Goal: Task Accomplishment & Management: Manage account settings

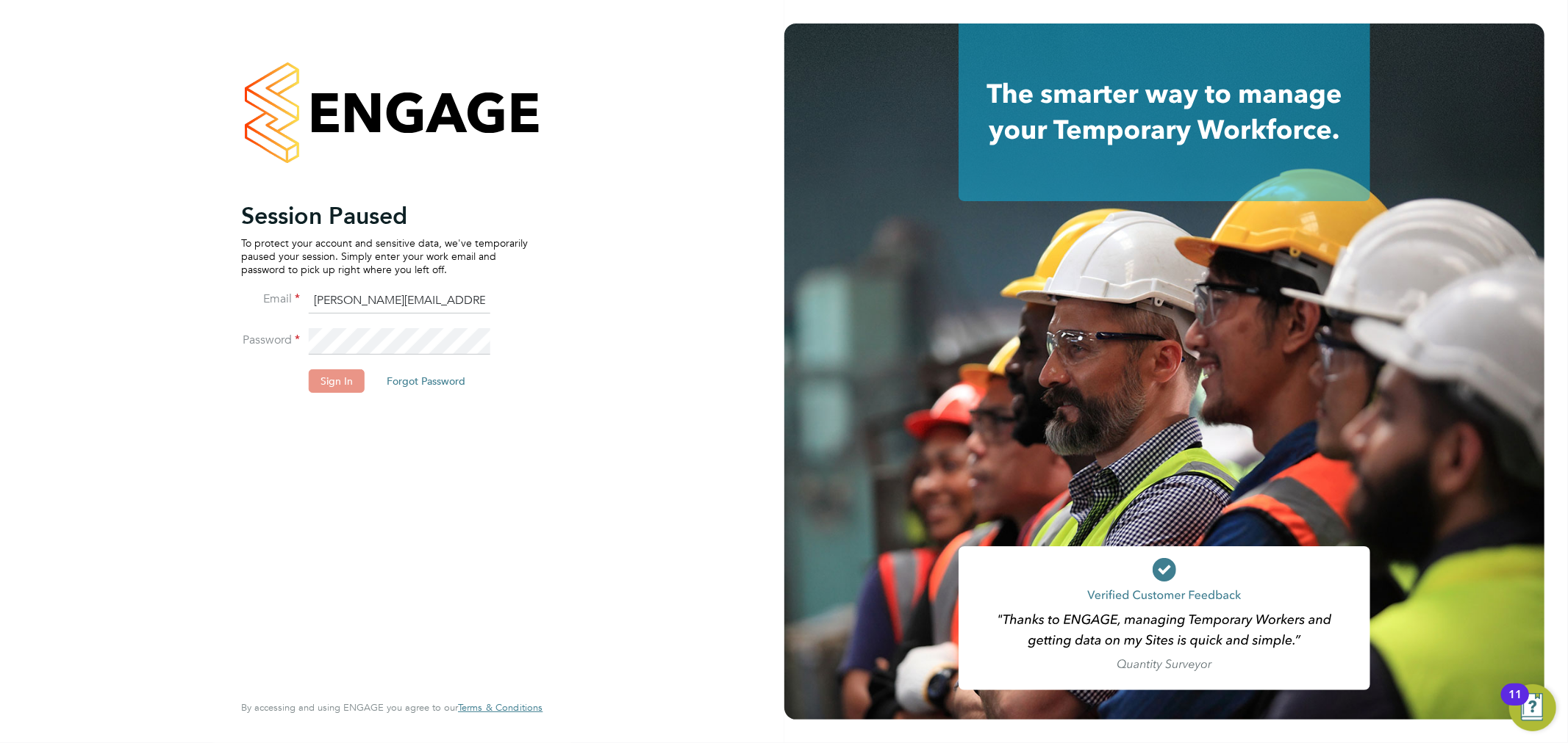
click at [343, 372] on button "Sign In" at bounding box center [336, 381] width 56 height 24
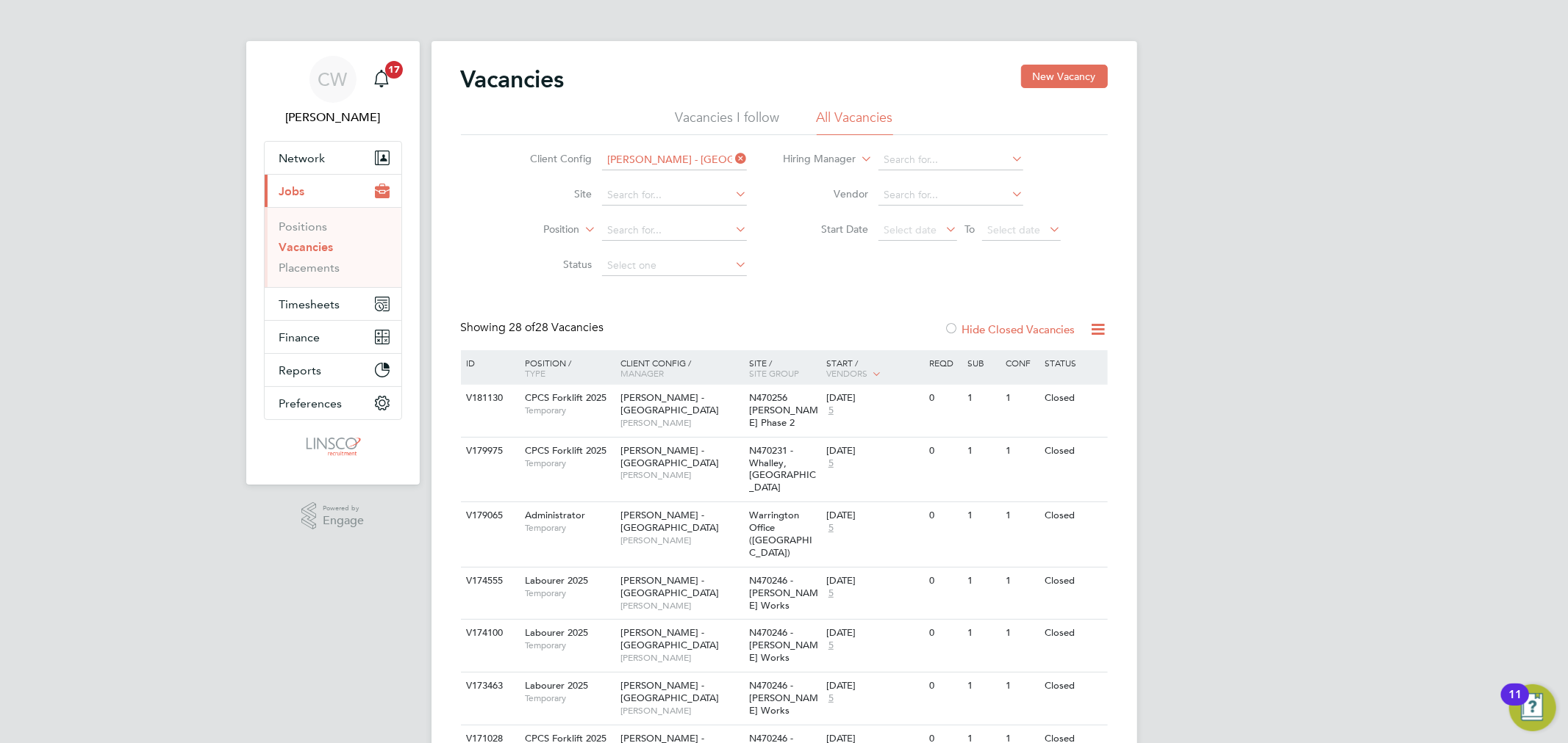
click at [732, 155] on icon at bounding box center [732, 159] width 0 height 20
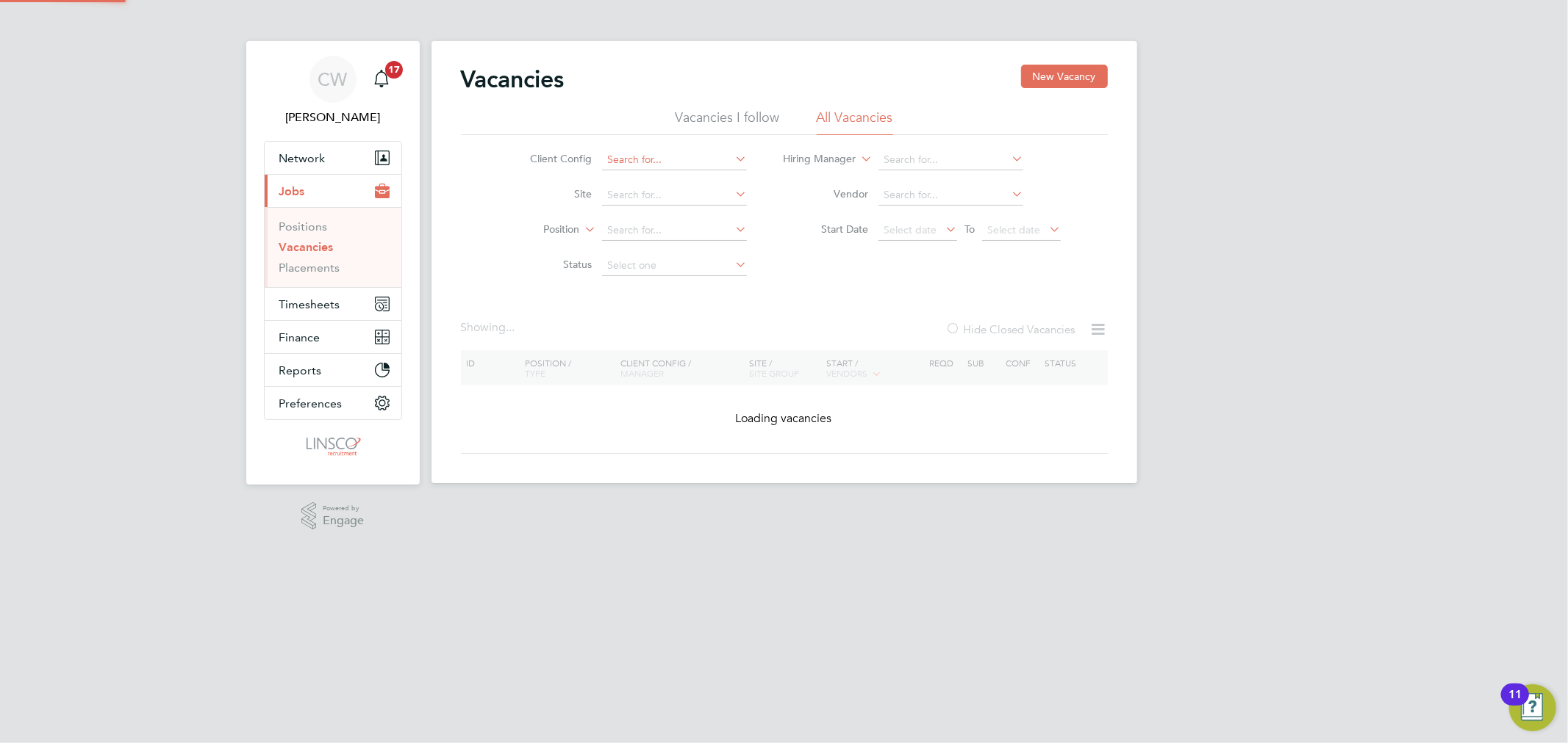
click at [687, 151] on input at bounding box center [674, 160] width 145 height 20
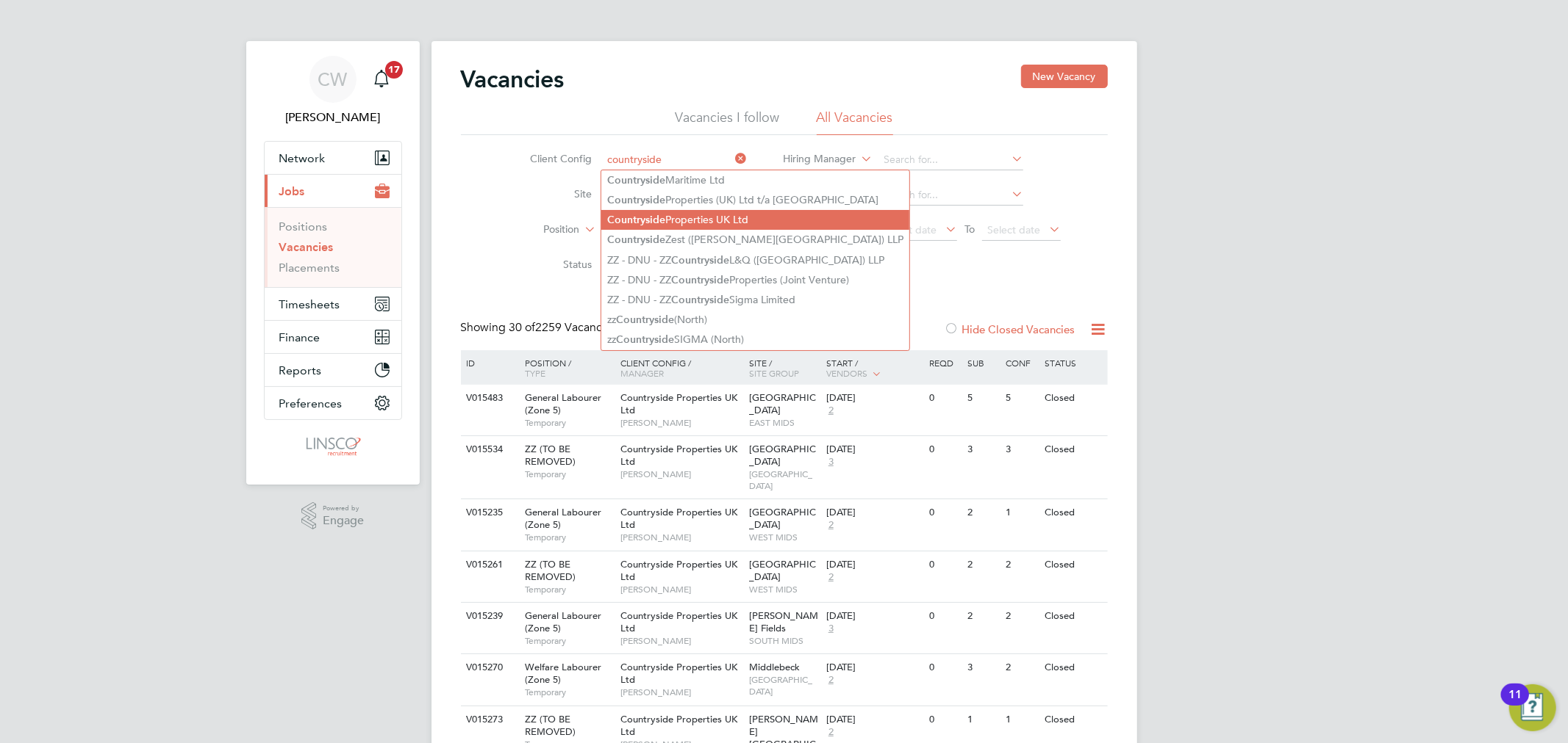
click at [671, 210] on li "Countryside Properties UK Ltd" at bounding box center [754, 220] width 308 height 20
type input "Countryside Properties UK Ltd"
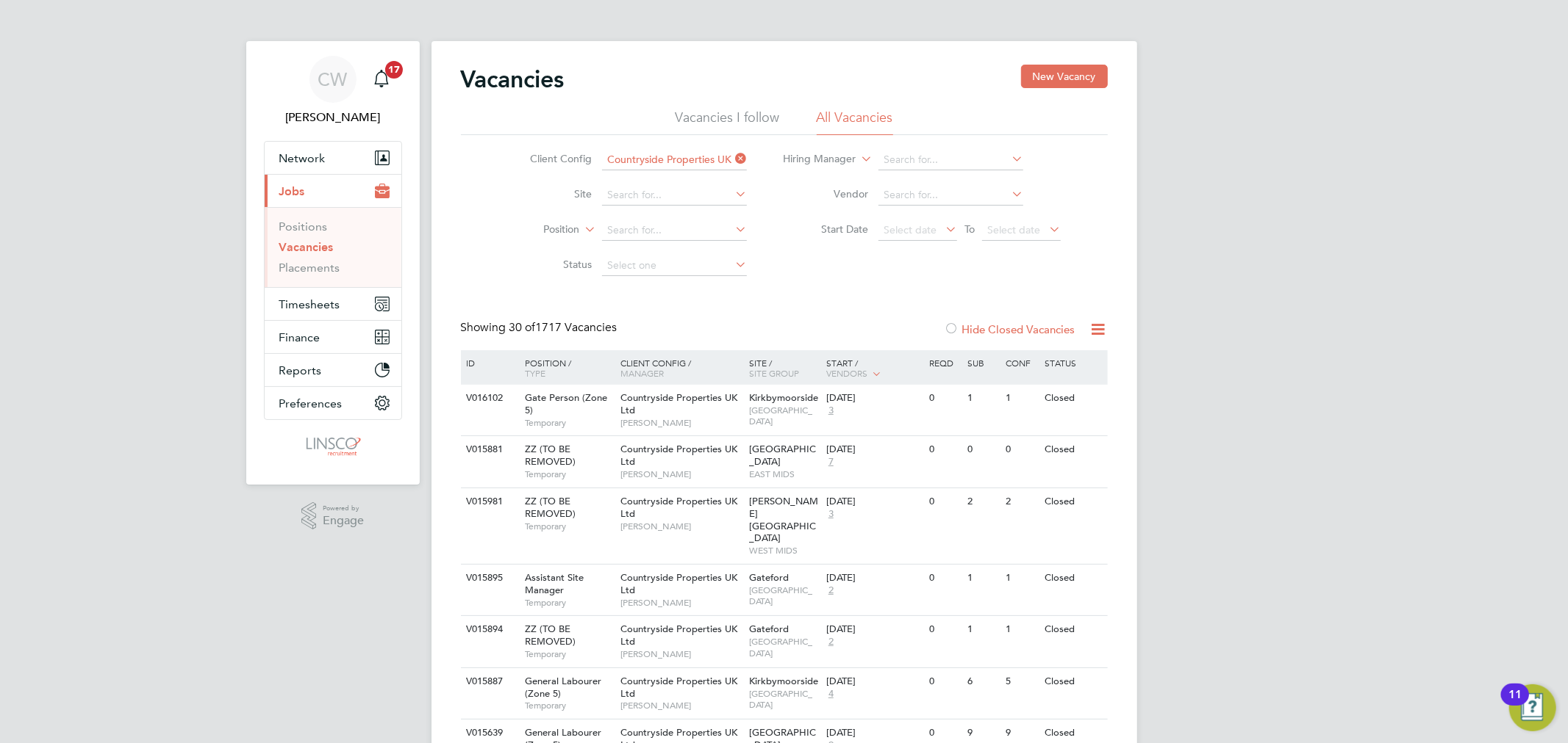
click at [996, 332] on label "Hide Closed Vacancies" at bounding box center [1010, 330] width 131 height 14
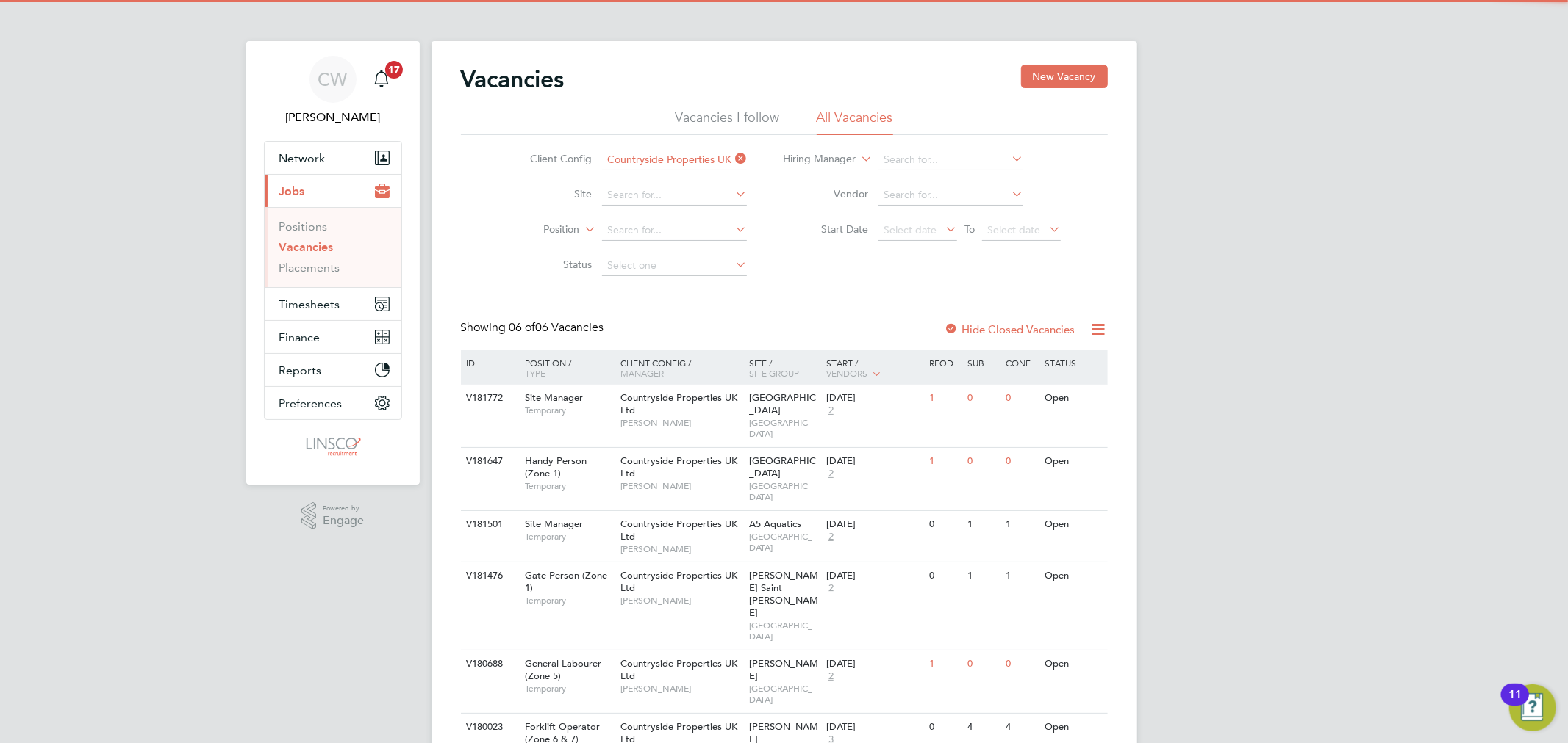
scroll to position [28, 0]
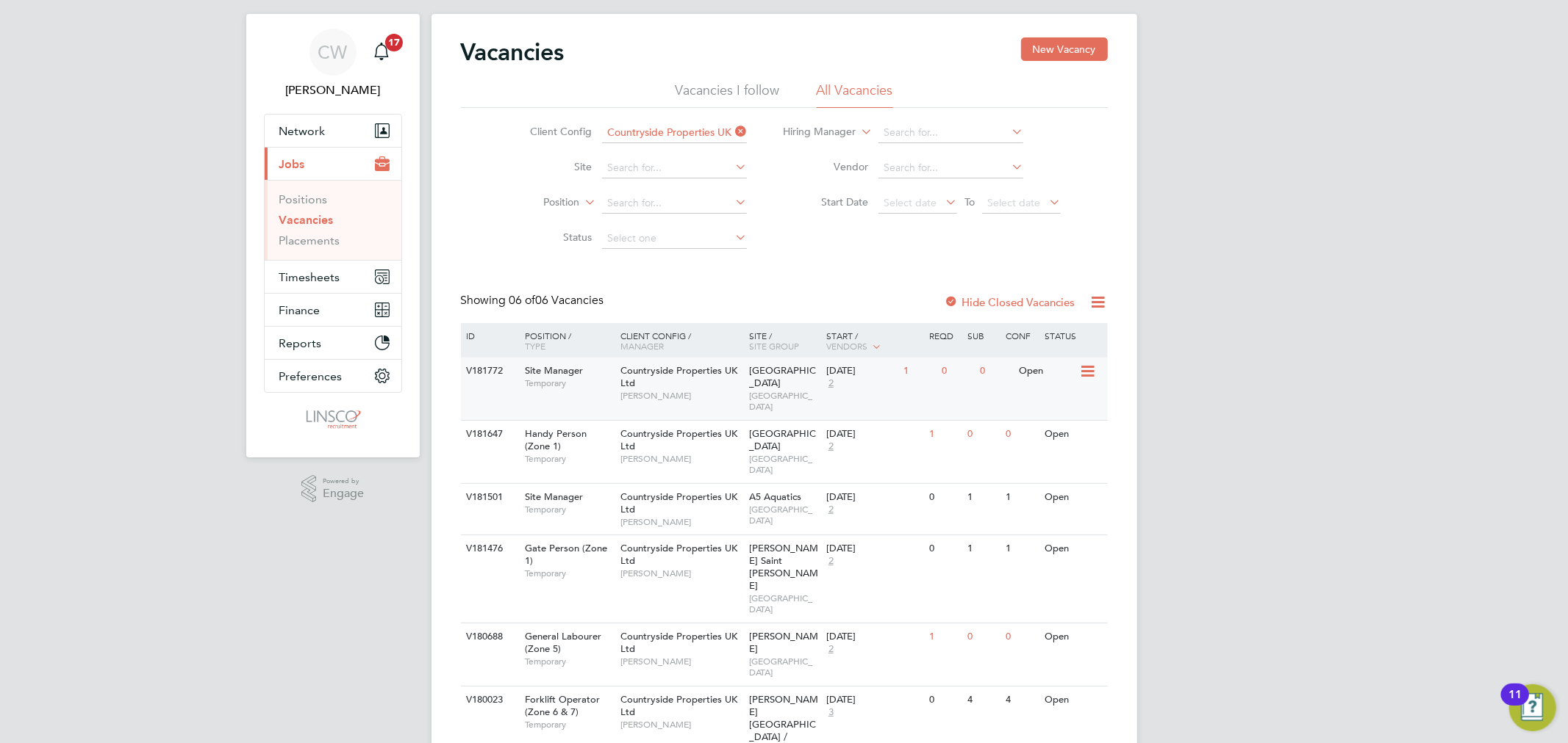
click at [736, 387] on div "Countryside Properties UK Ltd [PERSON_NAME]" at bounding box center [680, 383] width 128 height 50
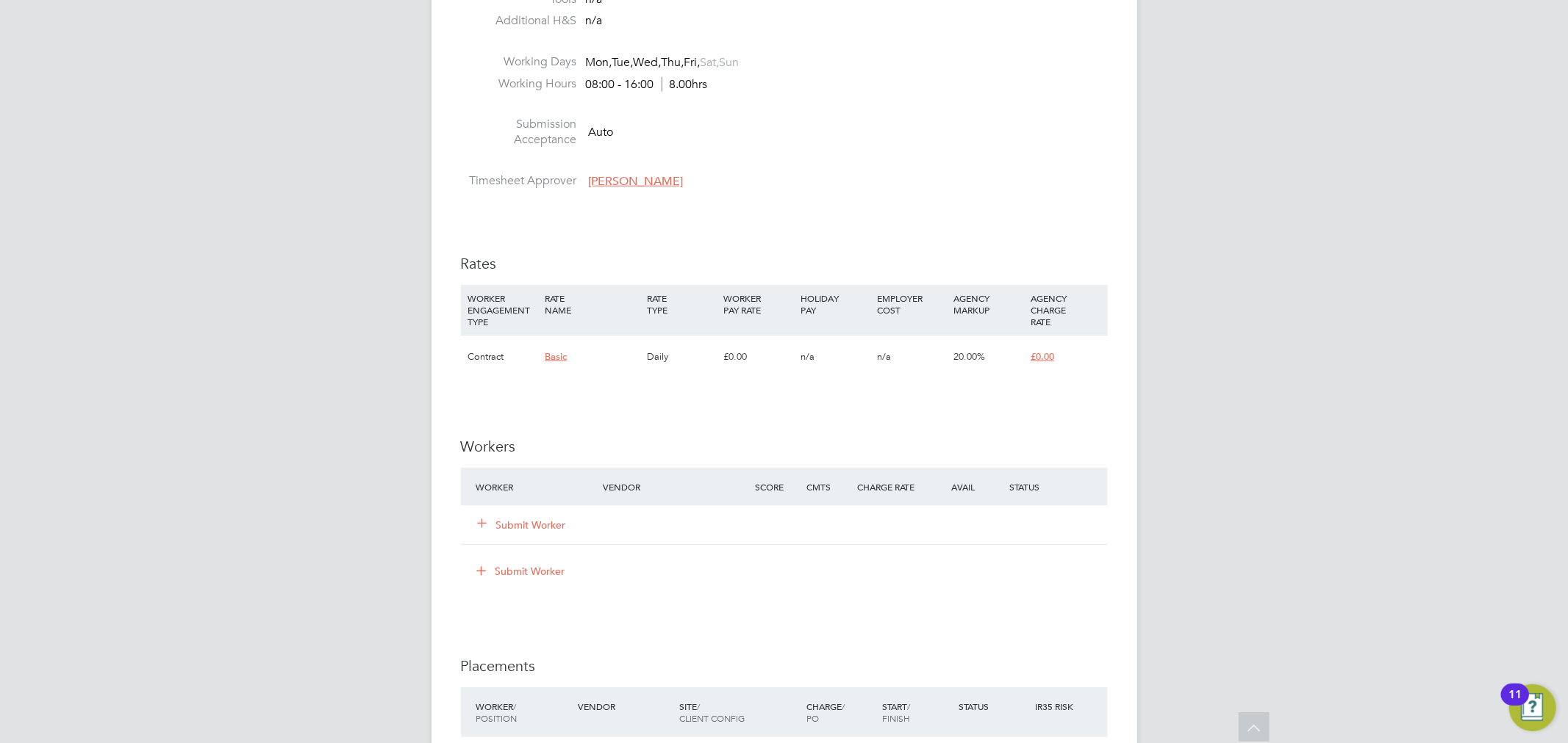
scroll to position [1061, 0]
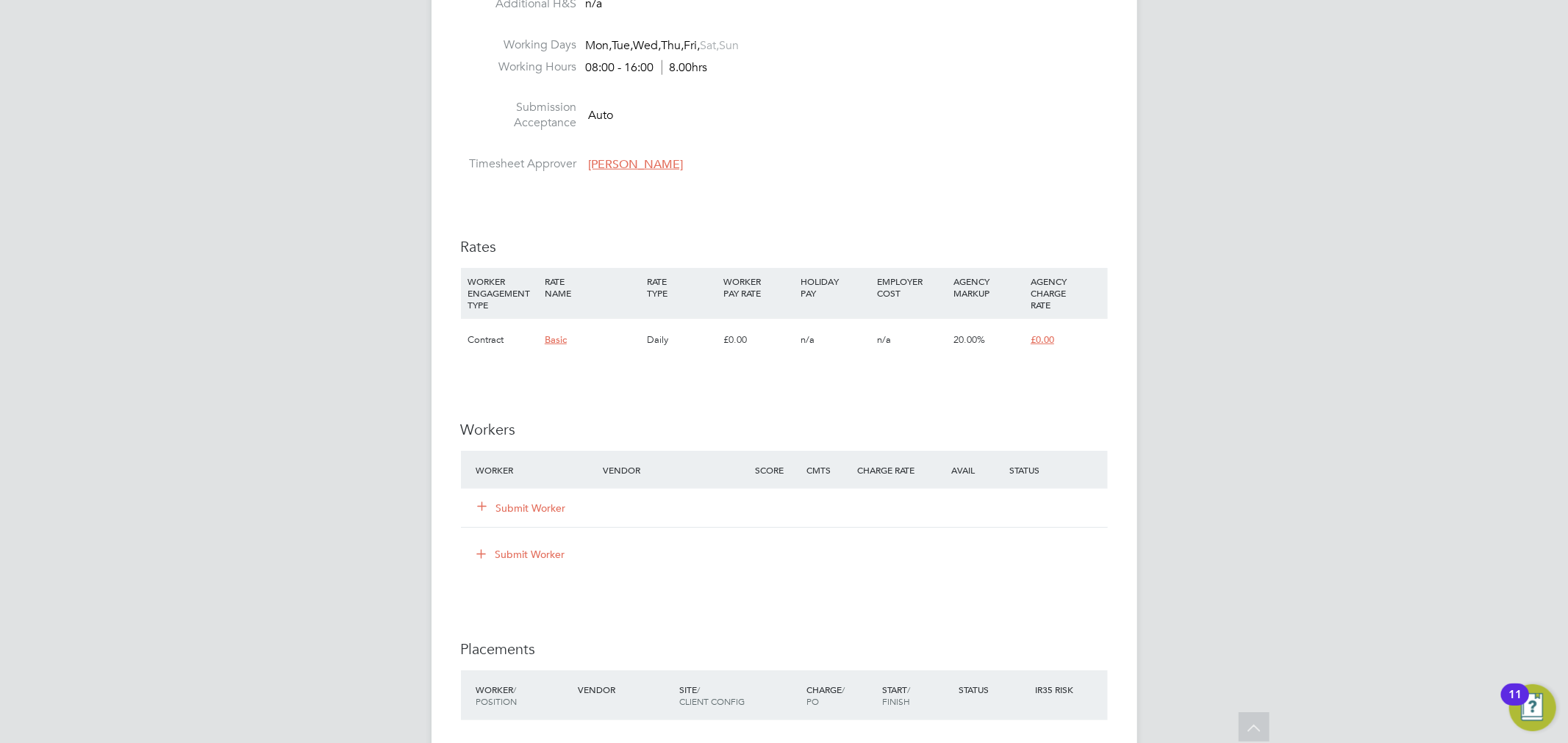
click at [525, 501] on button "Submit Worker" at bounding box center [523, 508] width 88 height 15
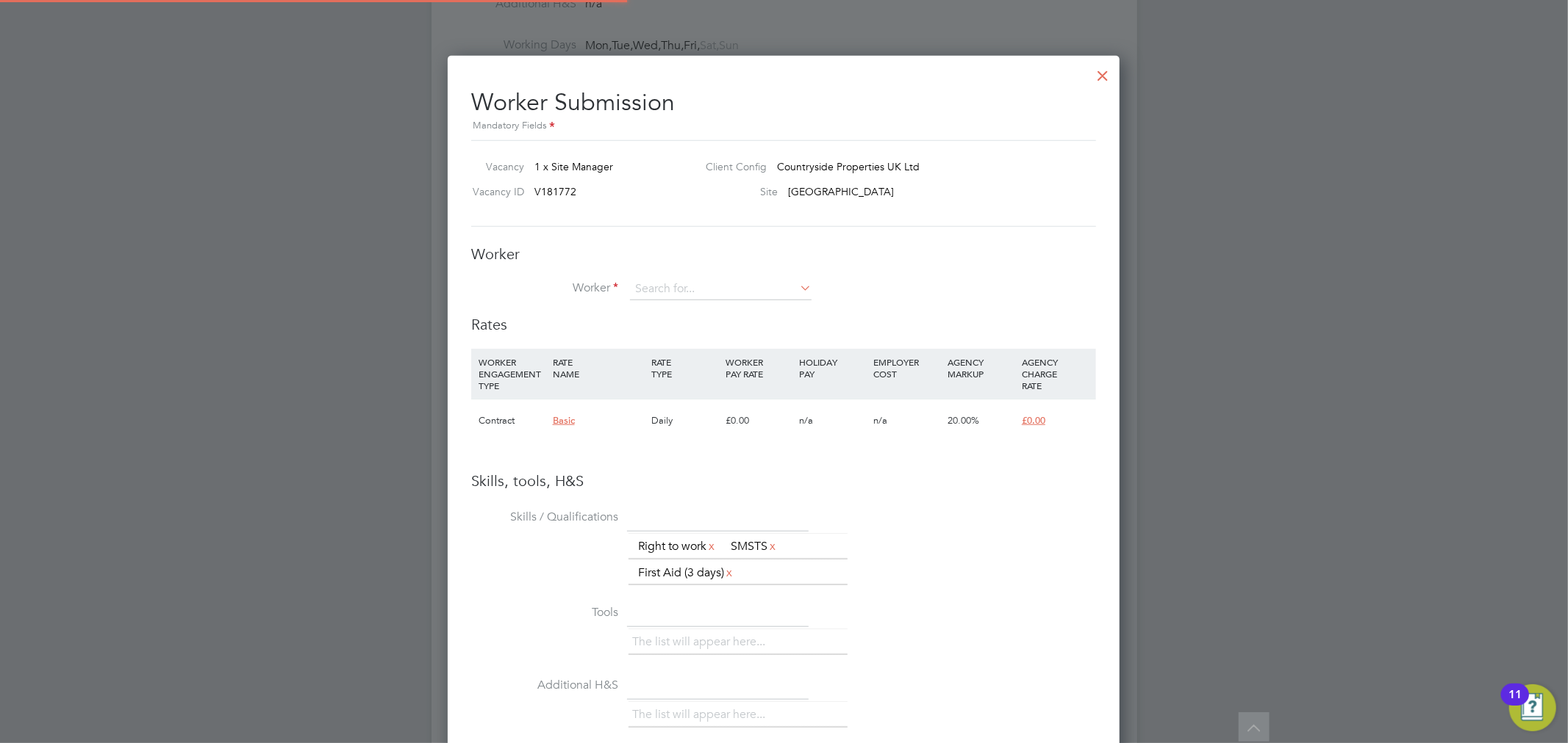
scroll to position [968, 673]
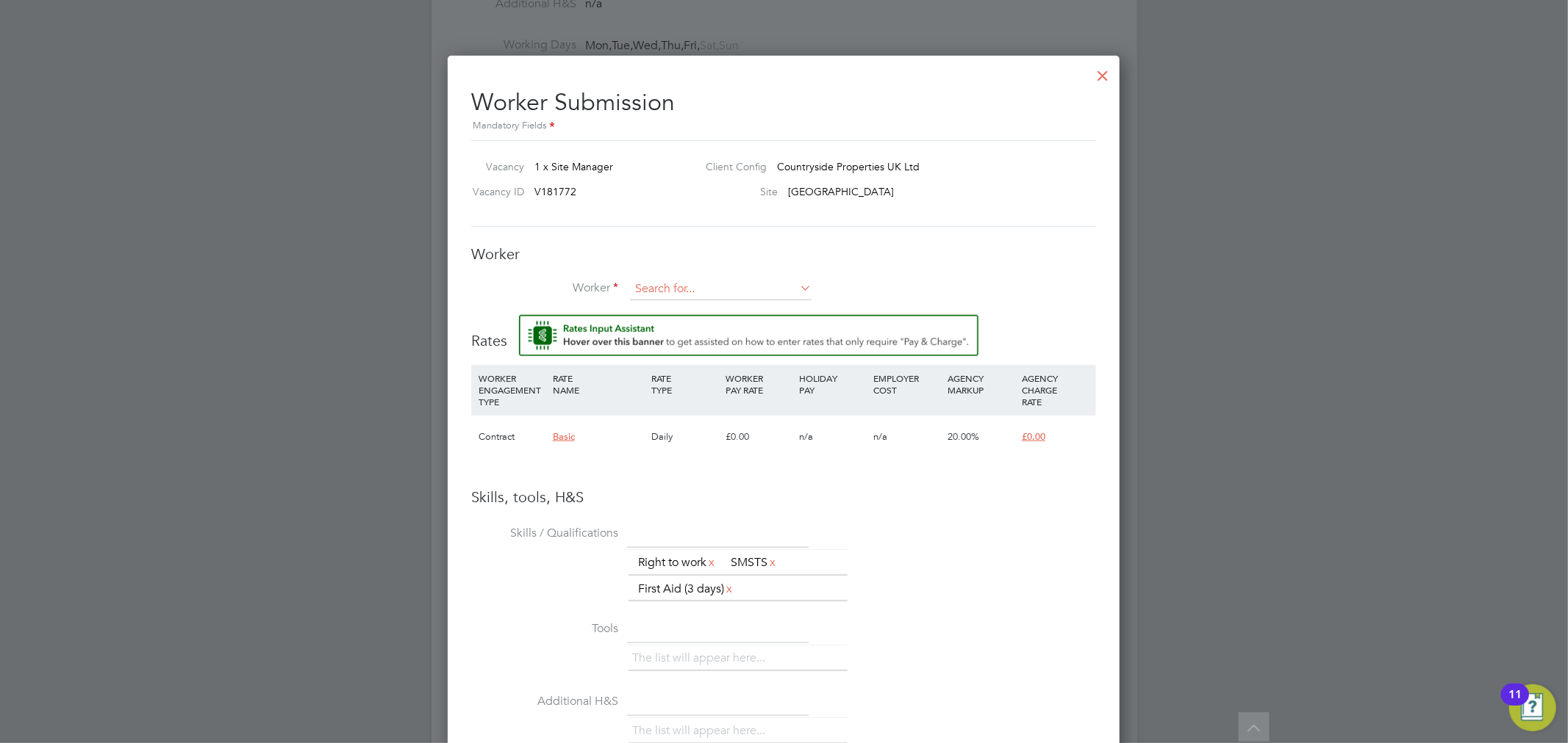
click at [674, 286] on input at bounding box center [721, 290] width 182 height 22
click at [723, 305] on b "Gardi" at bounding box center [736, 309] width 28 height 13
type input "Robert Gardiner (77186)"
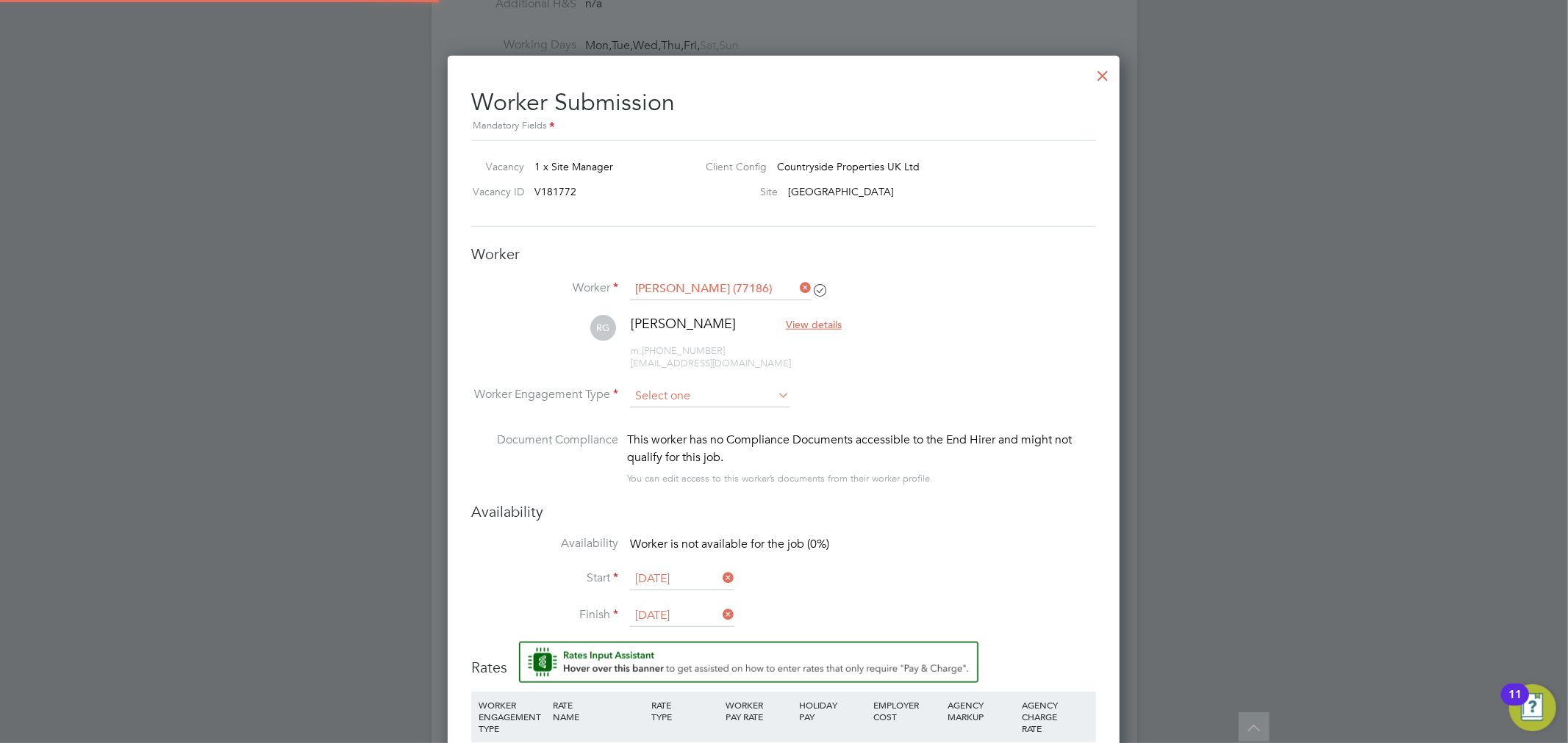
scroll to position [1292, 673]
click at [695, 386] on input at bounding box center [710, 397] width 160 height 22
click at [702, 416] on li "Contract" at bounding box center [710, 416] width 161 height 19
type input "Contract"
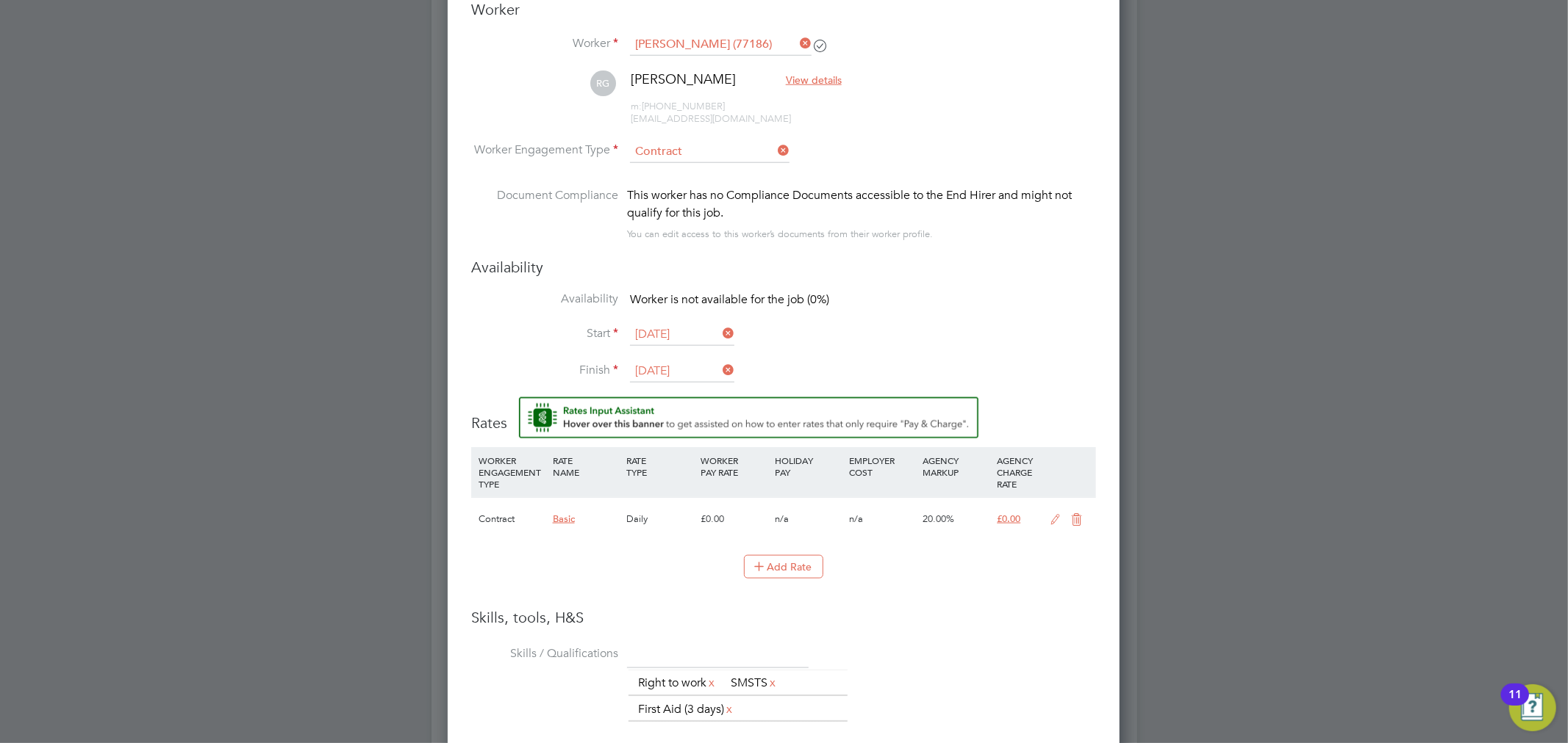
click at [1050, 523] on icon at bounding box center [1055, 519] width 18 height 12
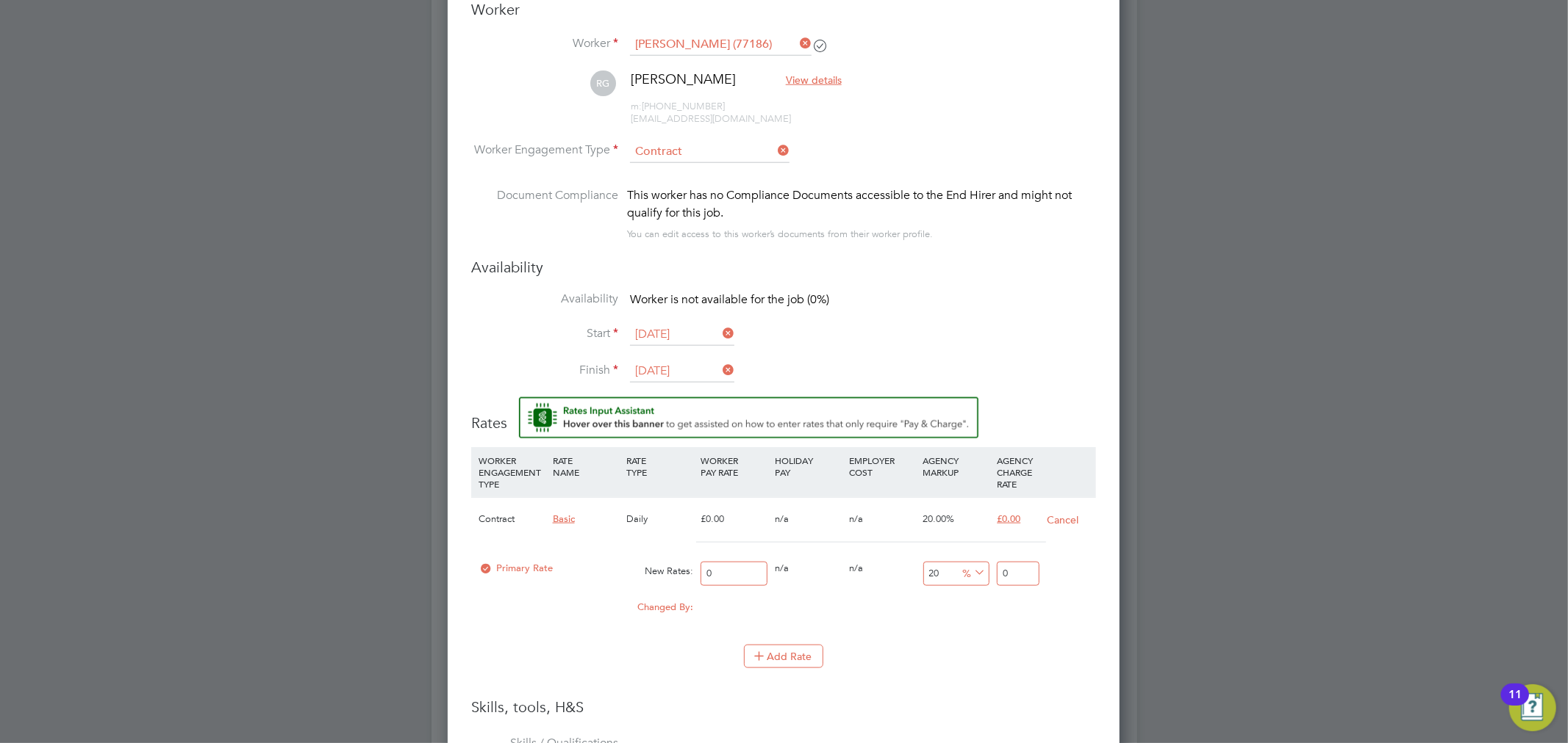
drag, startPoint x: 747, startPoint y: 566, endPoint x: 623, endPoint y: 573, distance: 124.2
click at [628, 590] on div "Primary Rate New Rates: 0 0 n/a 0 n/a 20 0 % 0" at bounding box center [783, 574] width 625 height 39
type input "2"
type input "2.4"
type input "25"
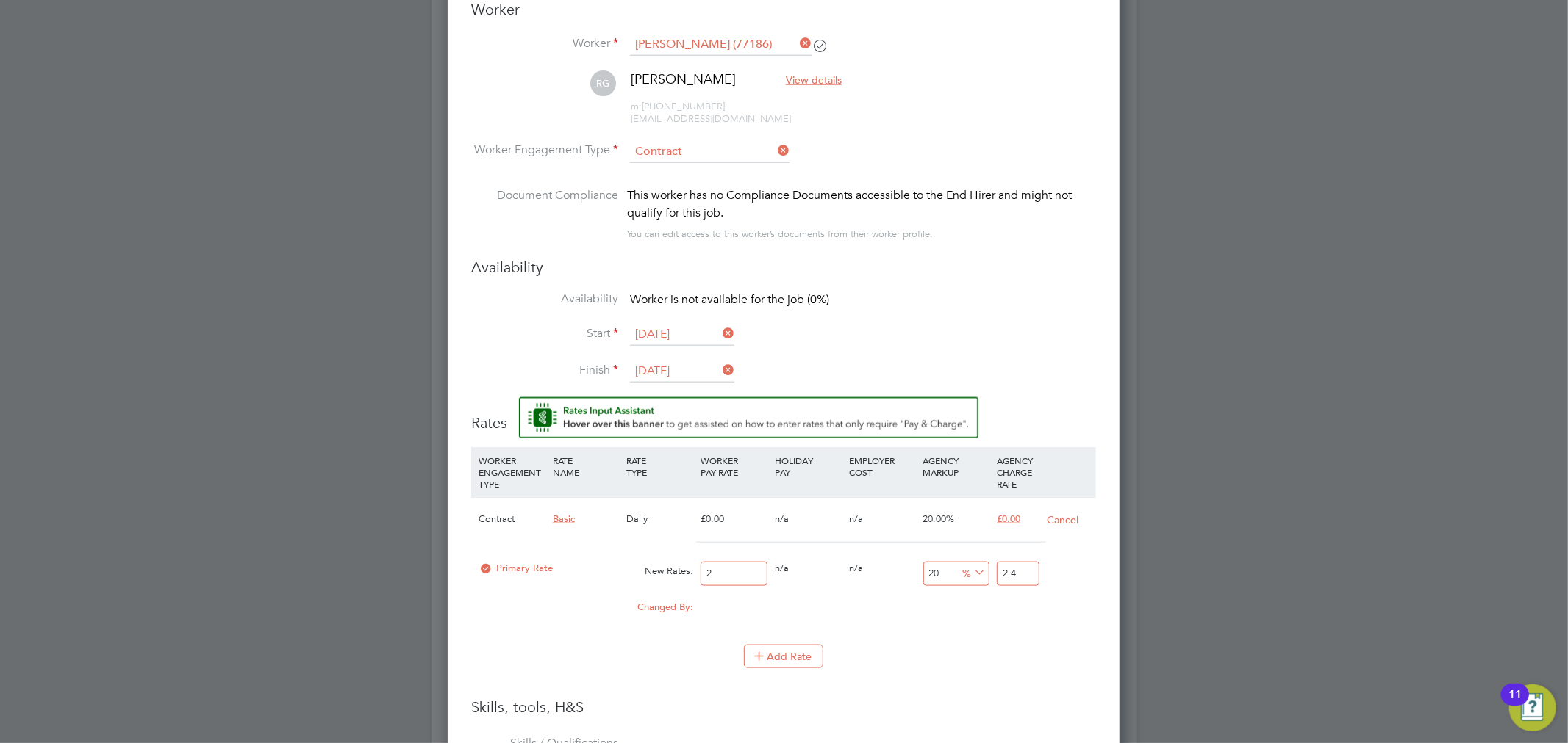
type input "30"
type input "250"
type input "300"
type input "250"
drag, startPoint x: 1025, startPoint y: 574, endPoint x: 929, endPoint y: 581, distance: 96.3
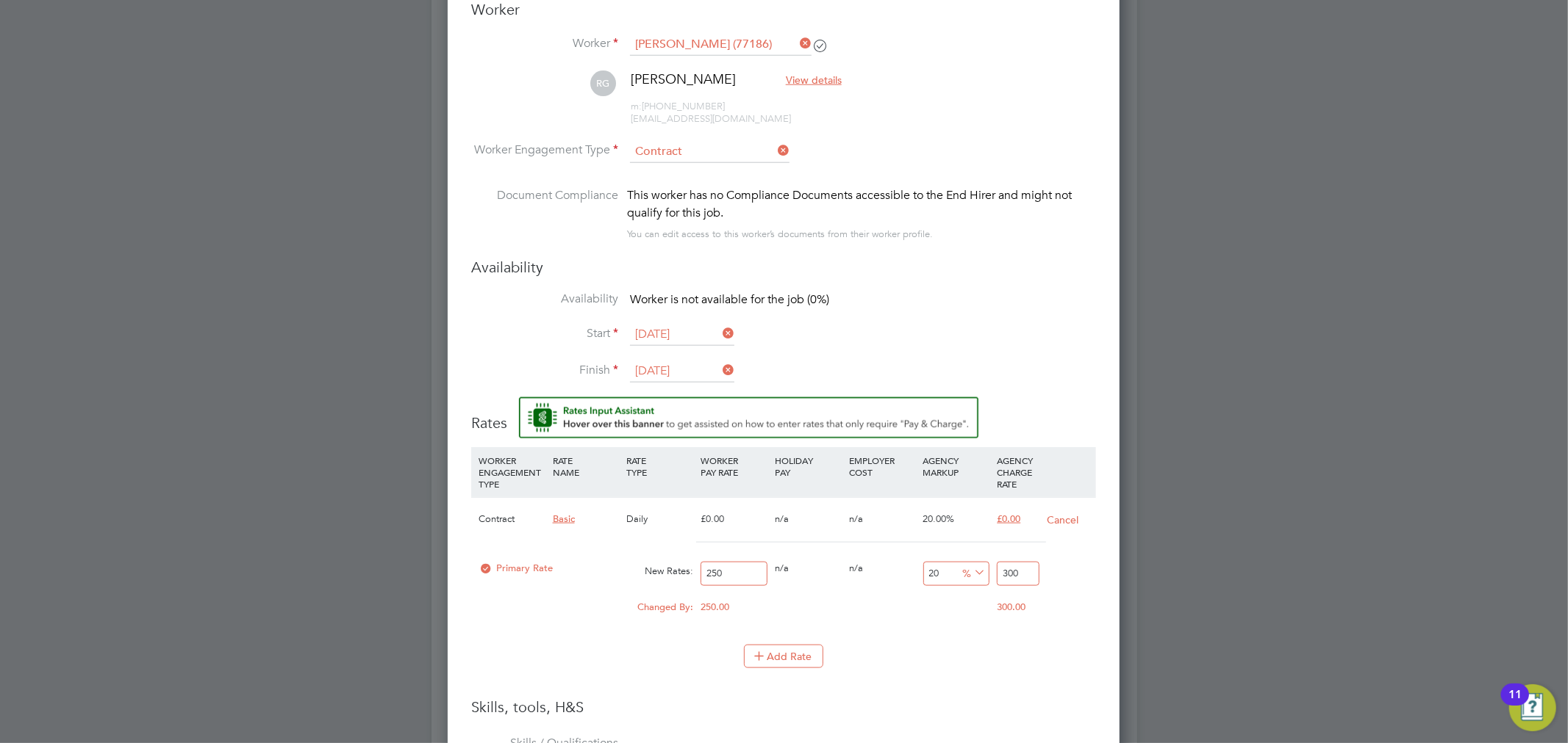
click at [929, 581] on div "Primary Rate New Rates: 250 0 n/a 0 n/a 20 50 % 300" at bounding box center [783, 574] width 625 height 39
type input "-99.2"
type input "2"
type input "-88.4"
type input "295"
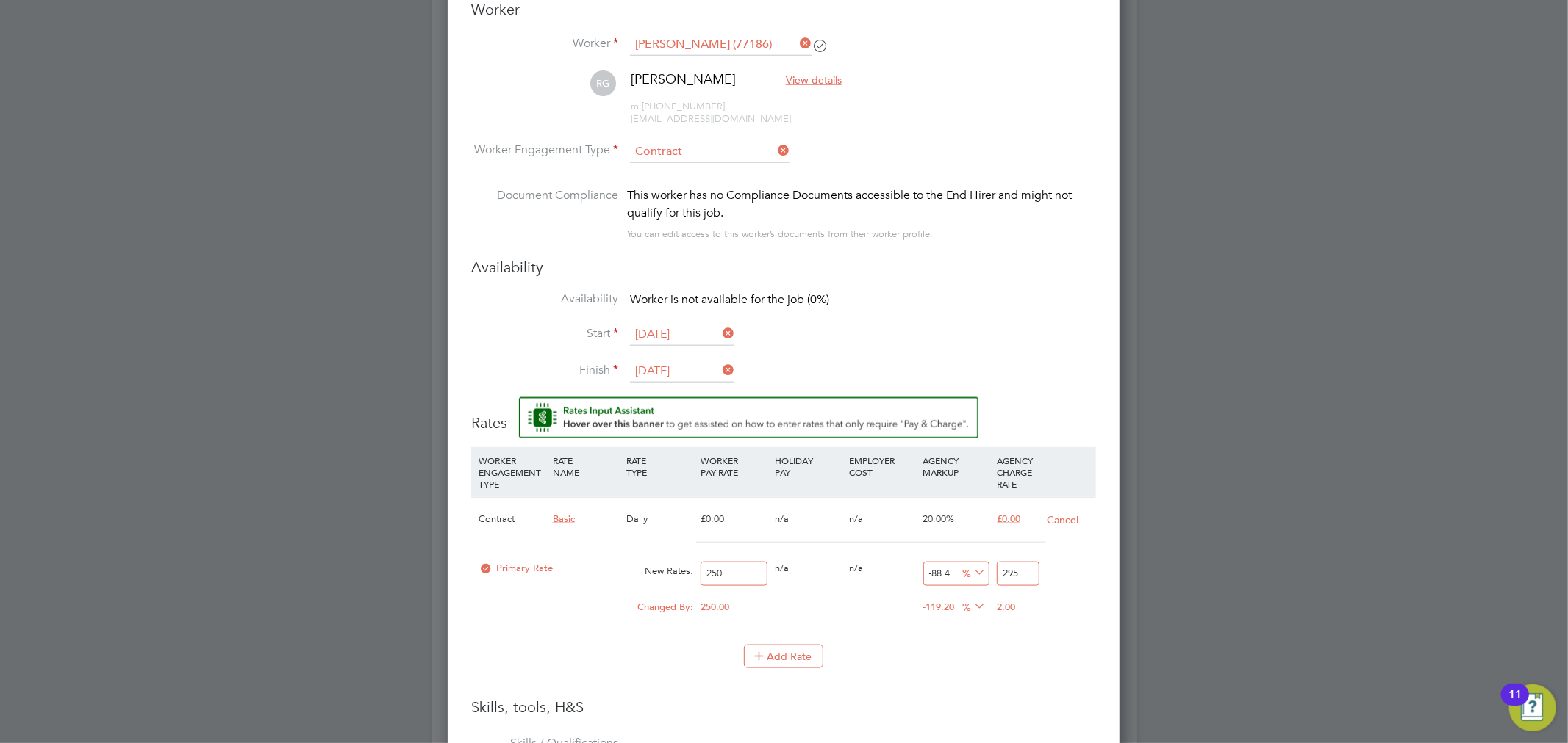
type input "18"
type input "295"
click at [999, 671] on li "Add Rate" at bounding box center [783, 664] width 625 height 39
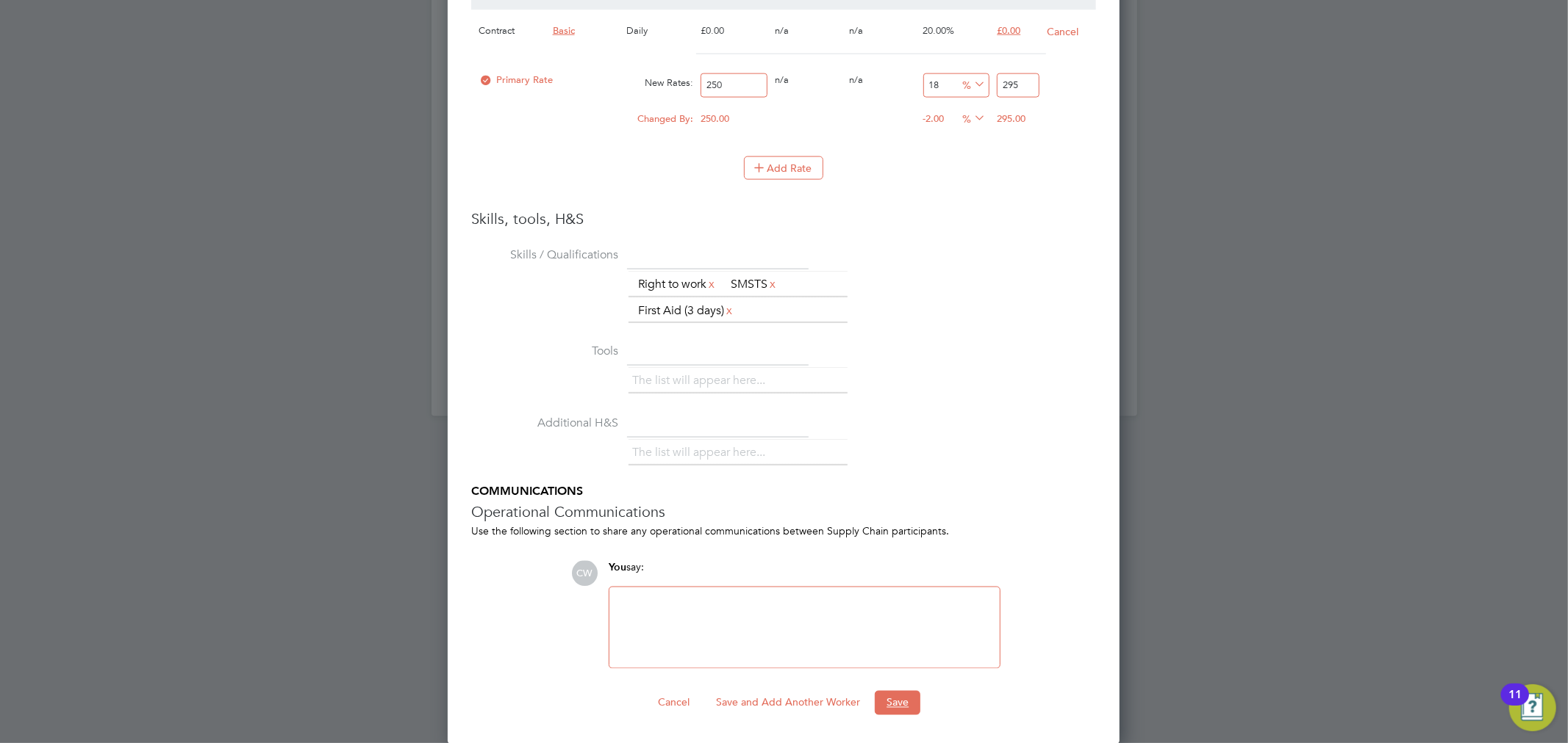
click at [880, 699] on button "Save" at bounding box center [898, 703] width 46 height 24
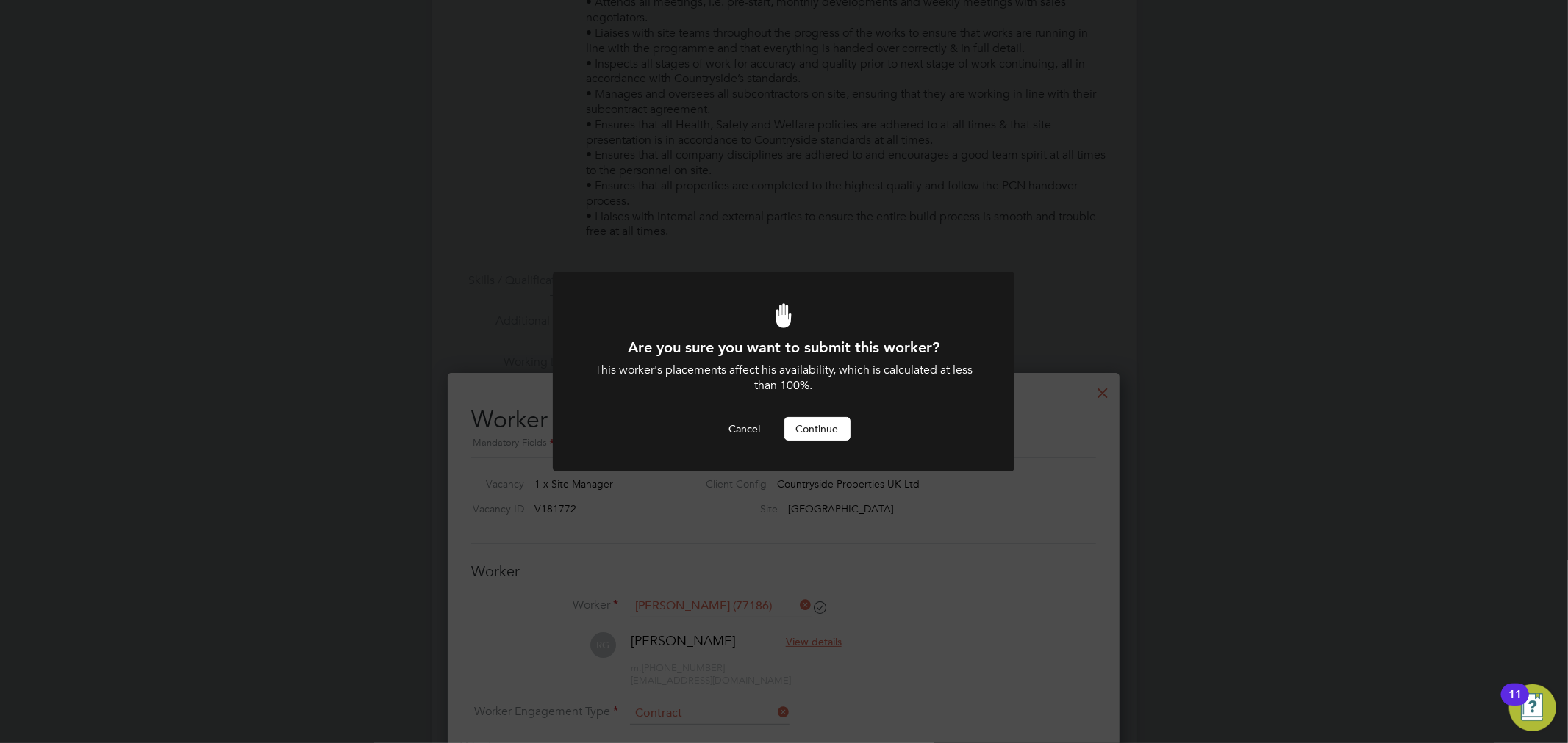
click at [839, 444] on div at bounding box center [784, 372] width 462 height 200
click at [836, 431] on button "Continue" at bounding box center [817, 429] width 66 height 24
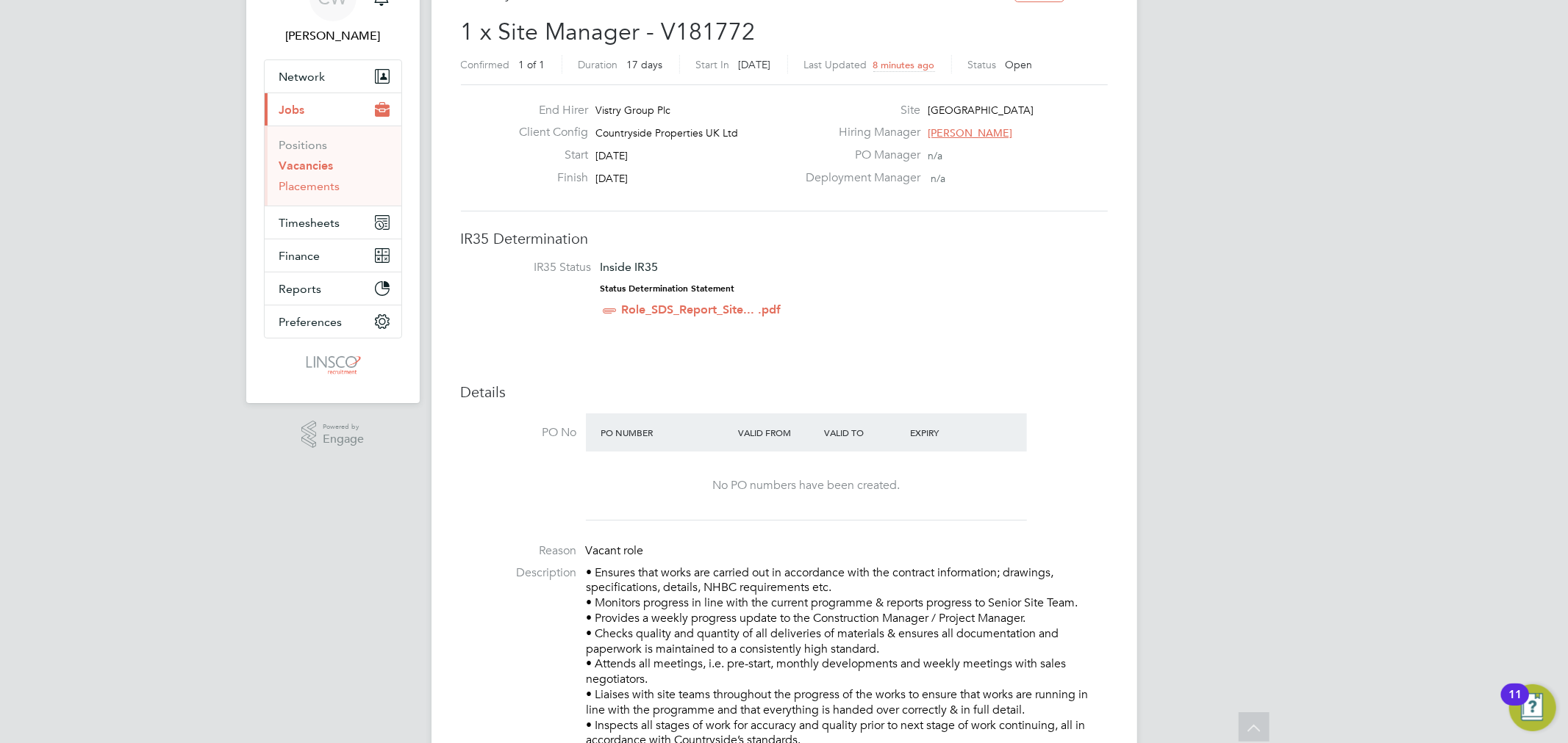
click at [306, 188] on link "Placements" at bounding box center [310, 187] width 61 height 14
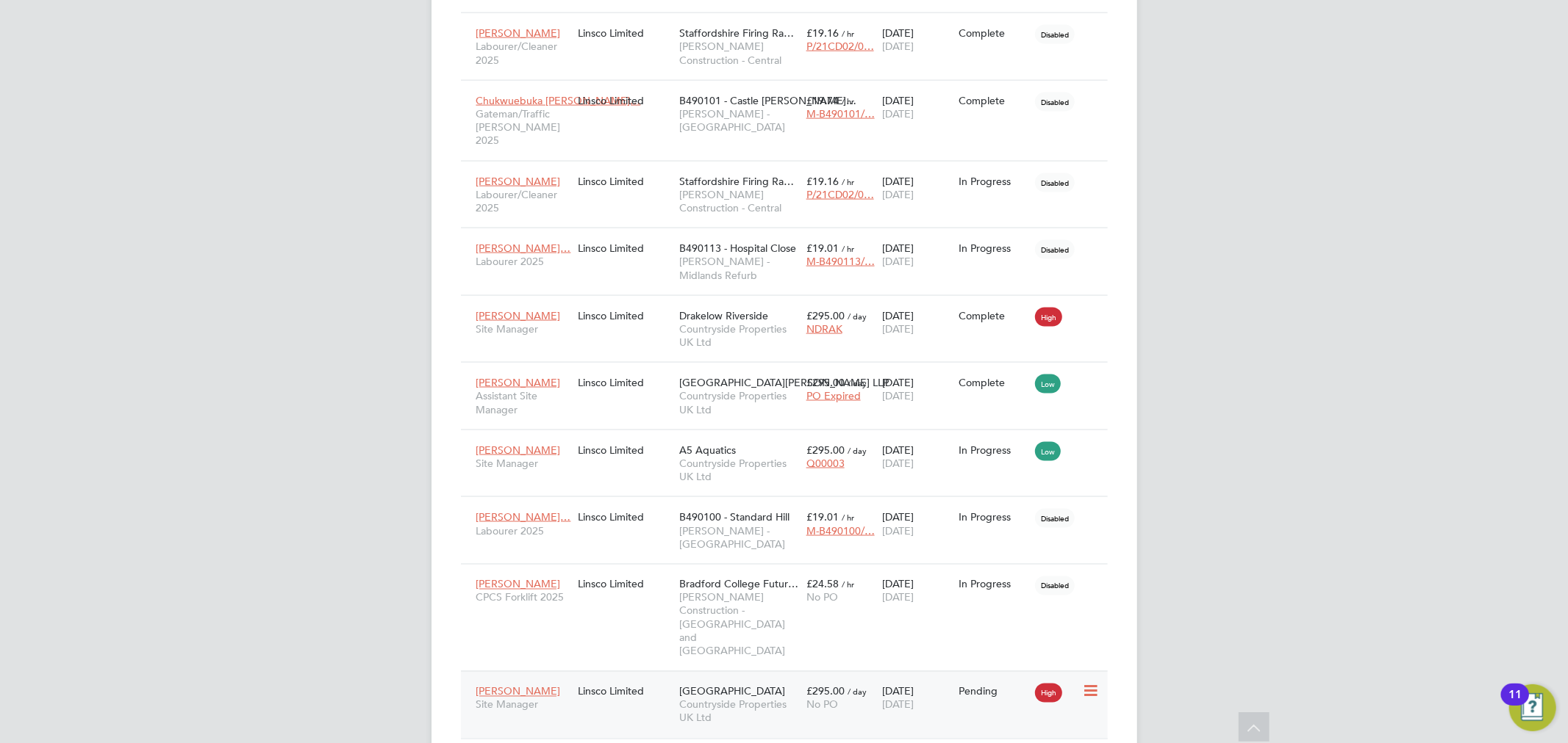
click at [976, 671] on div "Robert Gardiner Site Manager Linsco Limited Longbridge Countryside Properties U…" at bounding box center [784, 705] width 647 height 68
click at [851, 698] on div "No PO" at bounding box center [841, 704] width 69 height 13
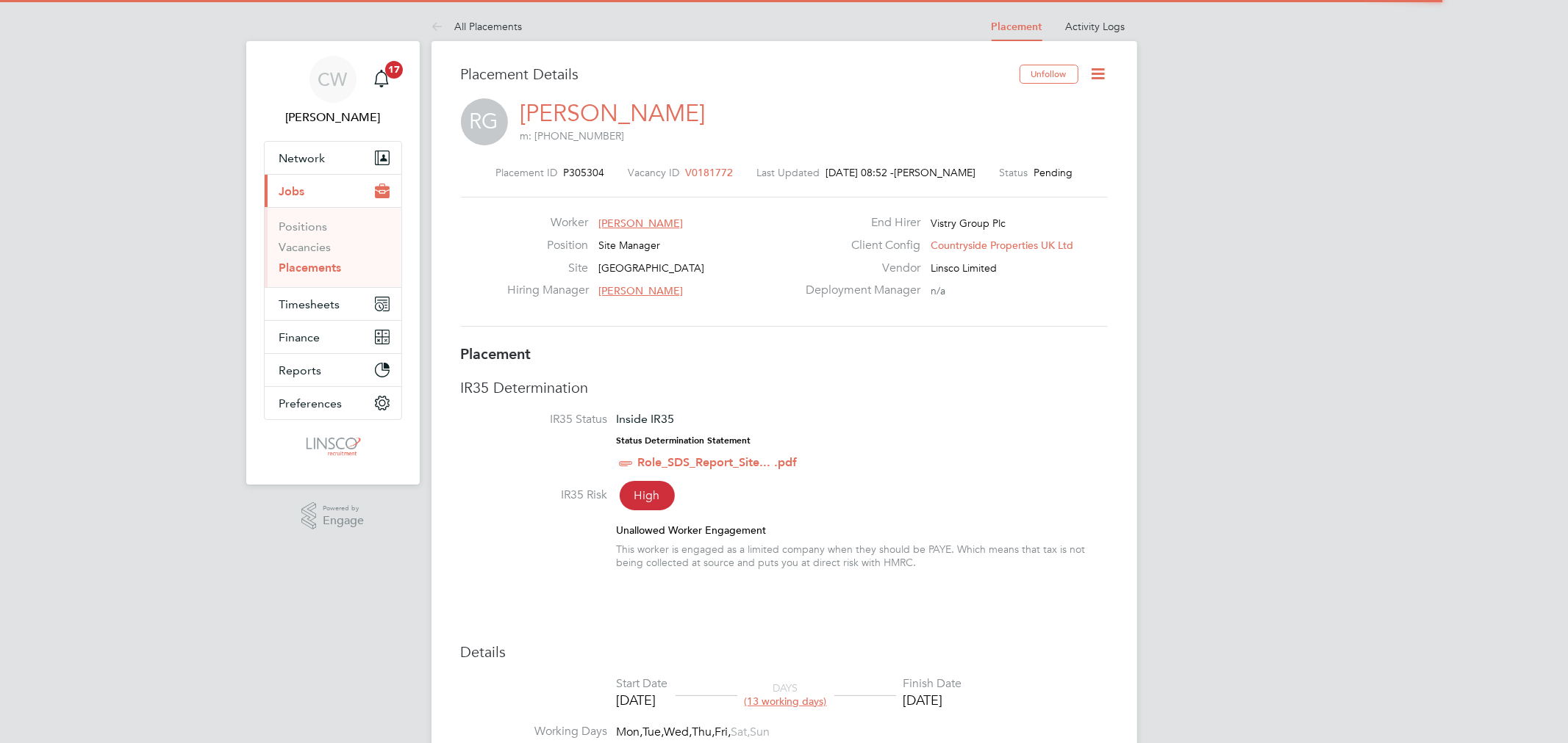
click at [1099, 79] on icon at bounding box center [1098, 73] width 18 height 18
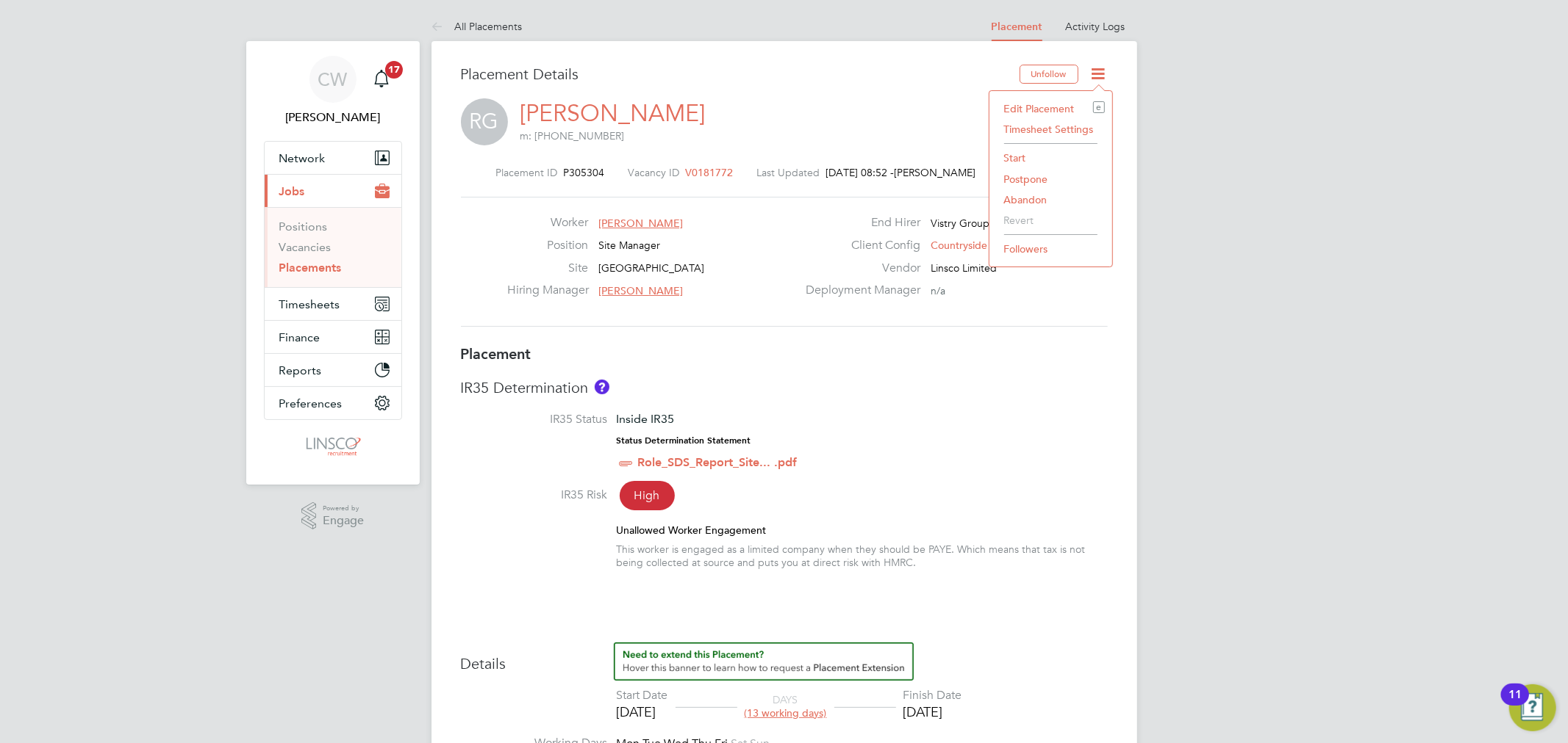
click at [1011, 152] on li "Start" at bounding box center [1050, 158] width 108 height 20
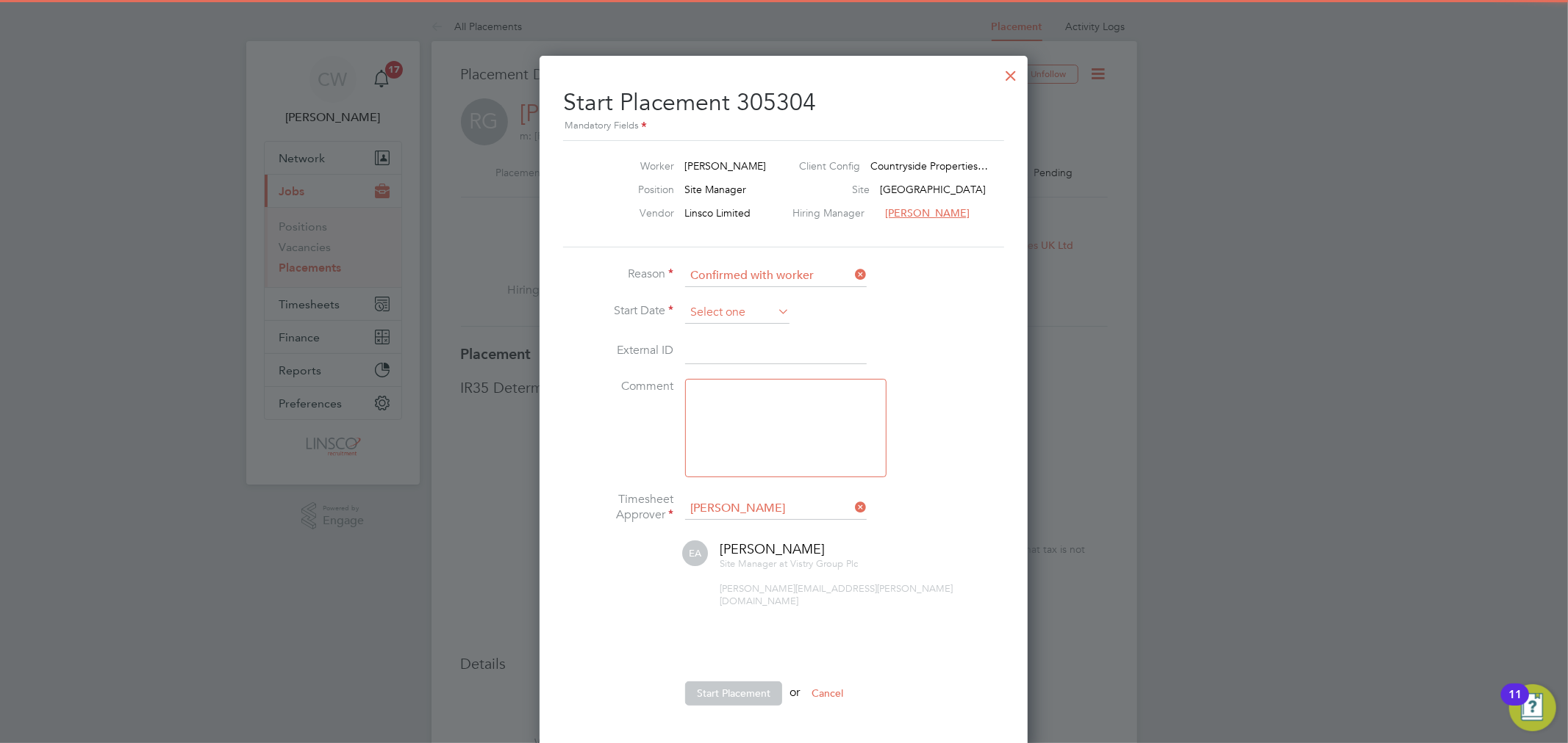
click at [728, 313] on input at bounding box center [737, 313] width 105 height 22
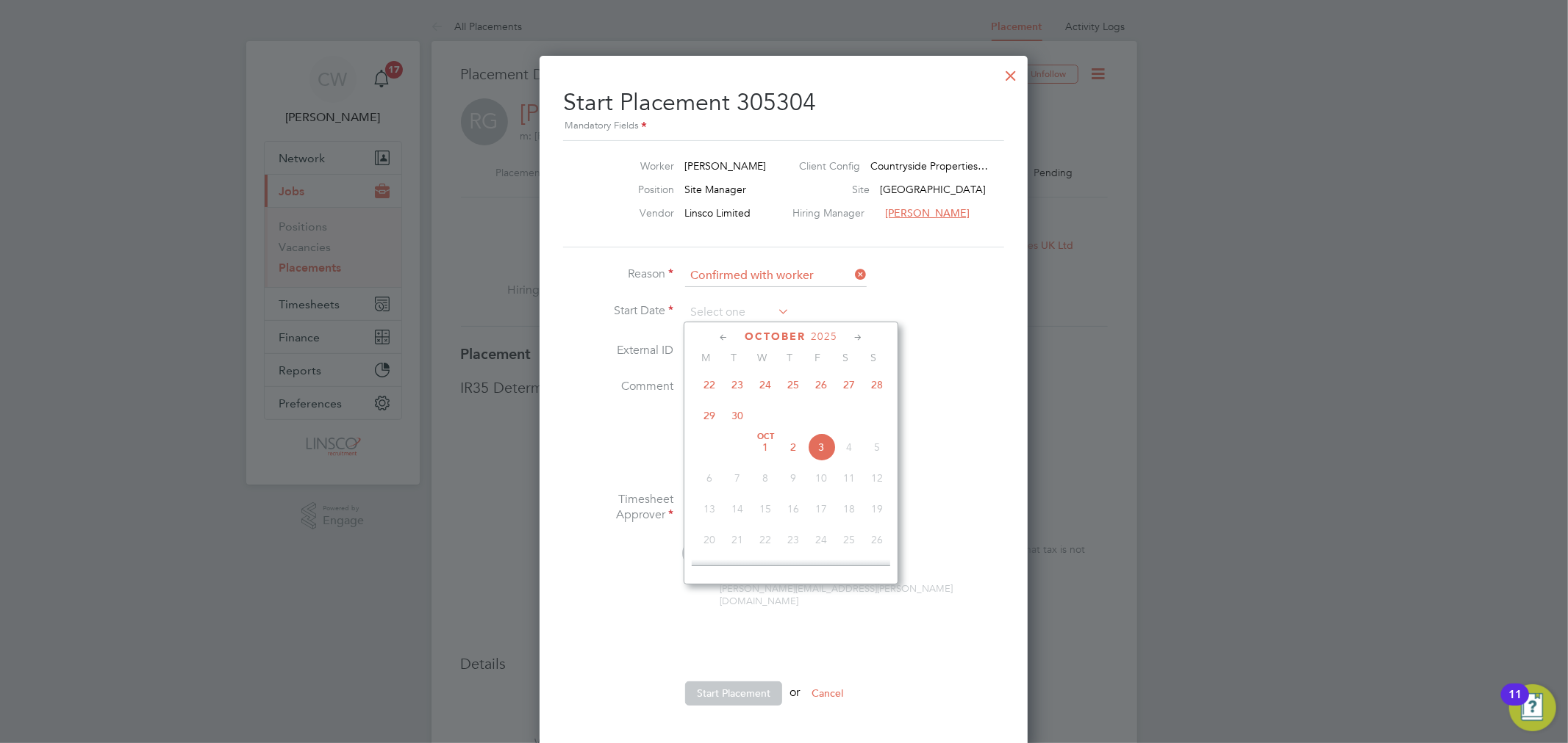
click at [765, 450] on span "Oct 1" at bounding box center [765, 447] width 28 height 28
type input "[DATE]"
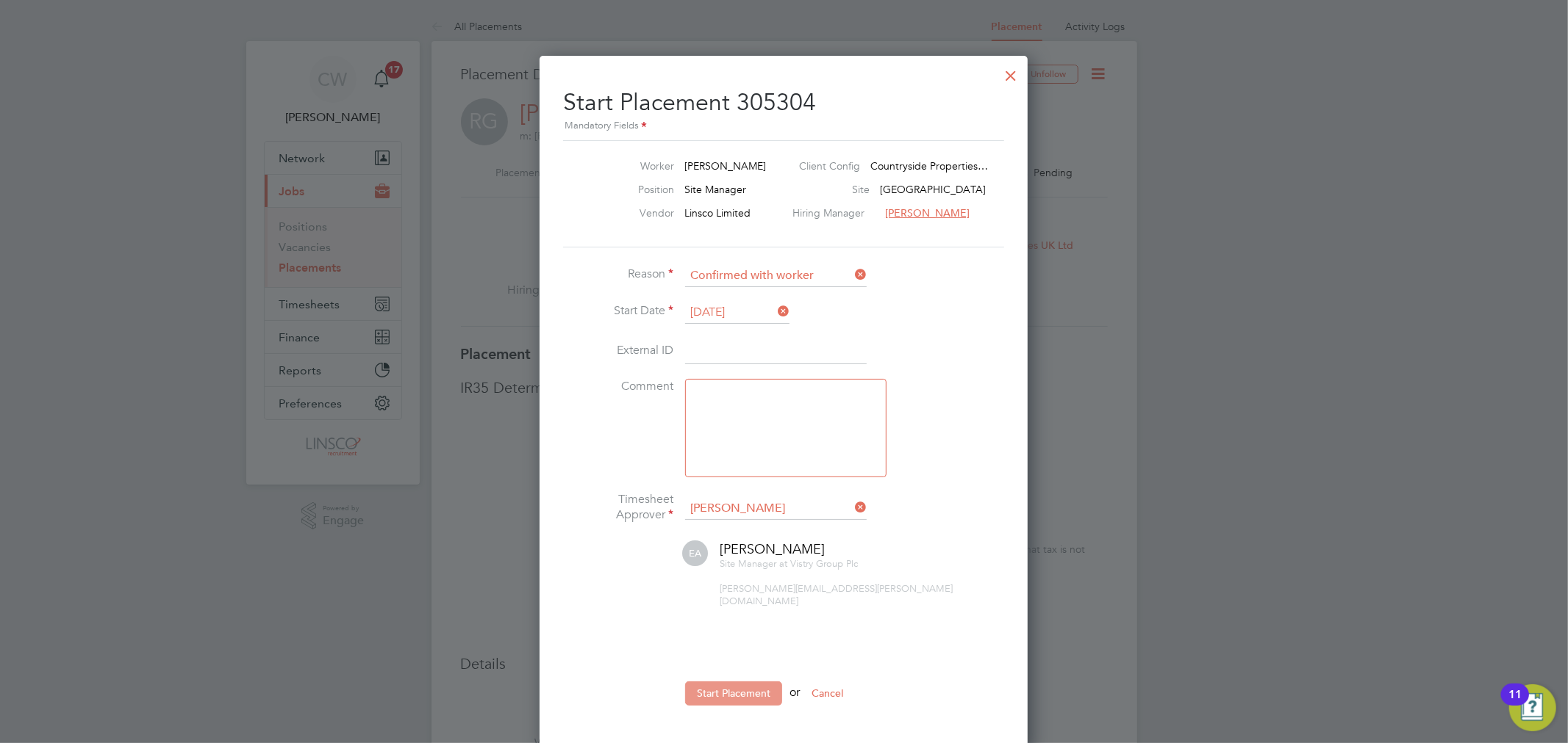
click at [725, 686] on button "Start Placement" at bounding box center [733, 693] width 97 height 24
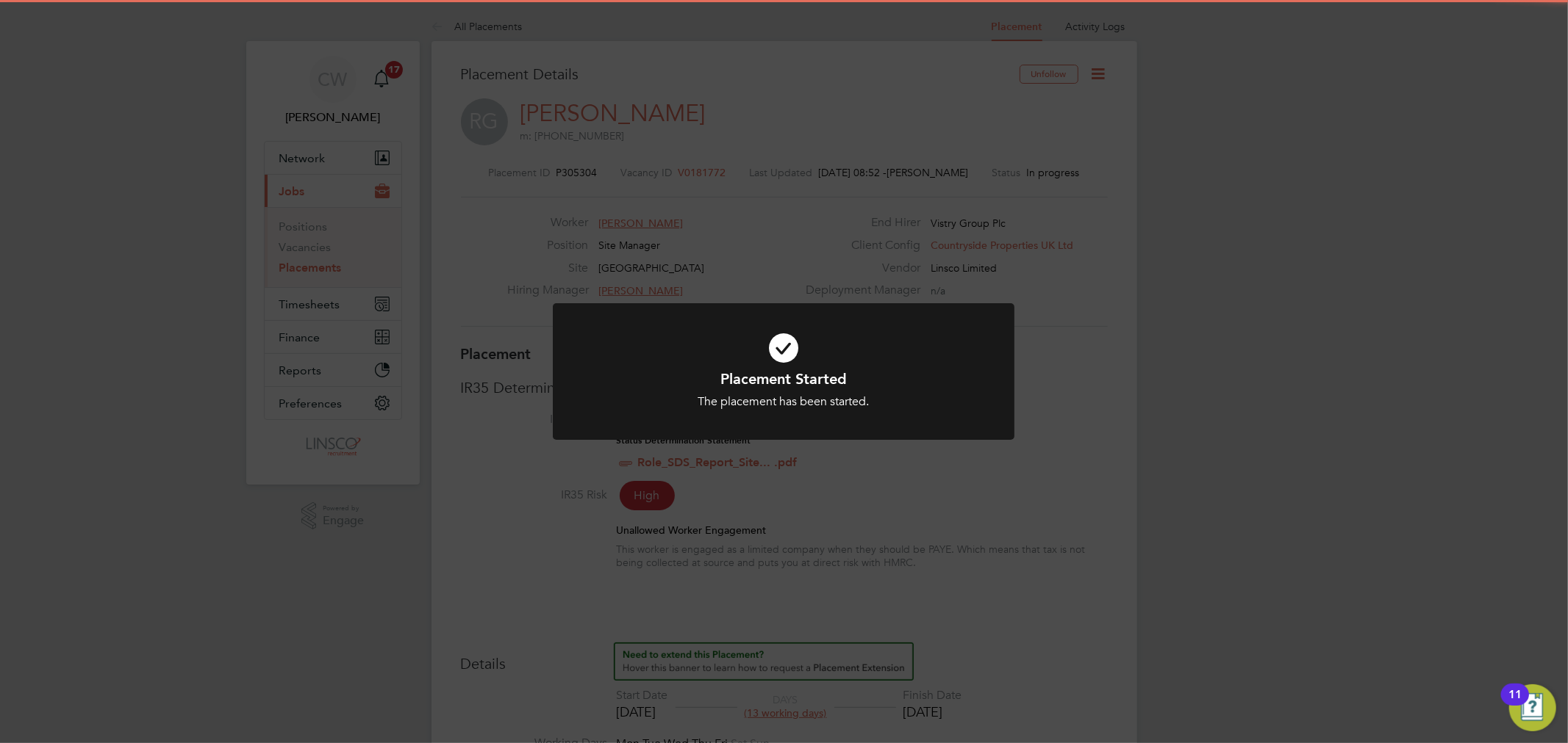
click at [907, 239] on div "Placement Started The placement has been started. Cancel Okay" at bounding box center [784, 372] width 1568 height 743
